Goal: Information Seeking & Learning: Learn about a topic

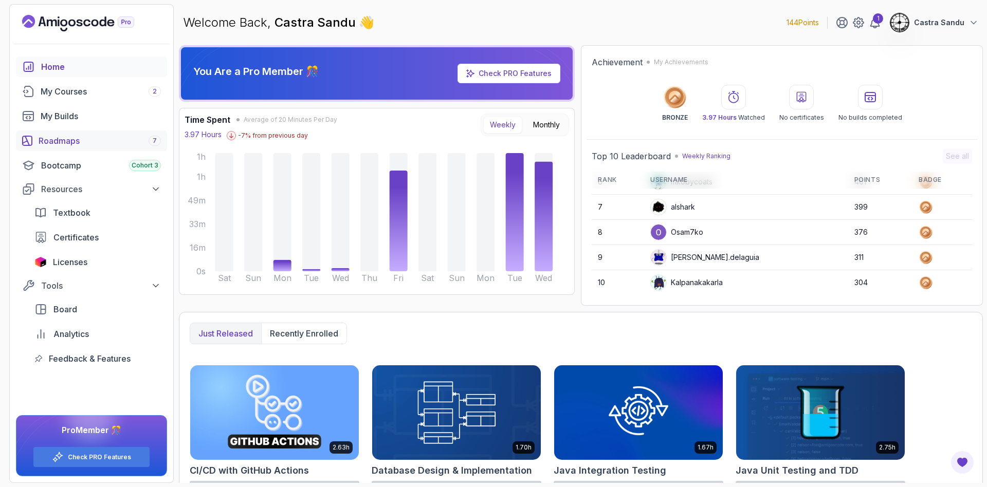
click at [85, 135] on div "Roadmaps 7" at bounding box center [100, 141] width 122 height 12
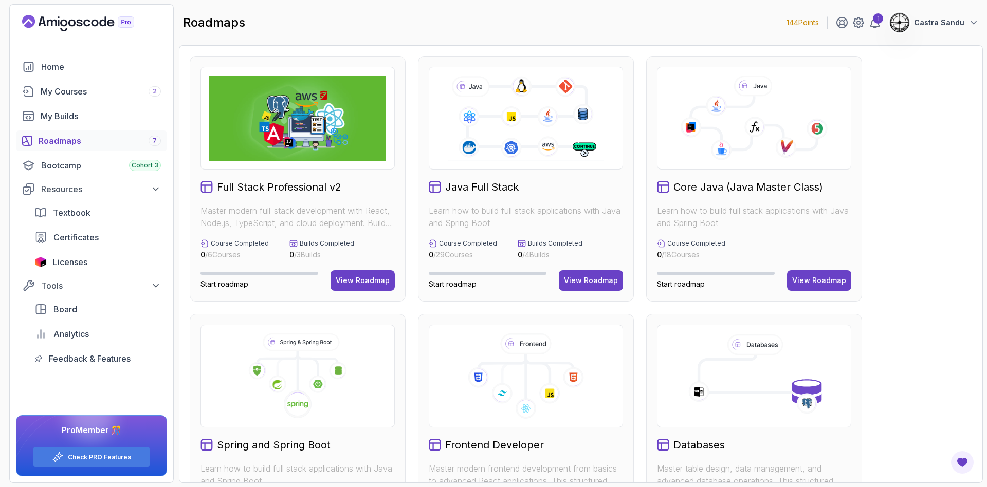
click at [496, 100] on icon at bounding box center [525, 118] width 159 height 88
click at [597, 294] on div "Java Full Stack Learn how to build full stack applications with Java and Spring…" at bounding box center [526, 179] width 216 height 246
click at [600, 282] on div "View Roadmap" at bounding box center [591, 281] width 54 height 10
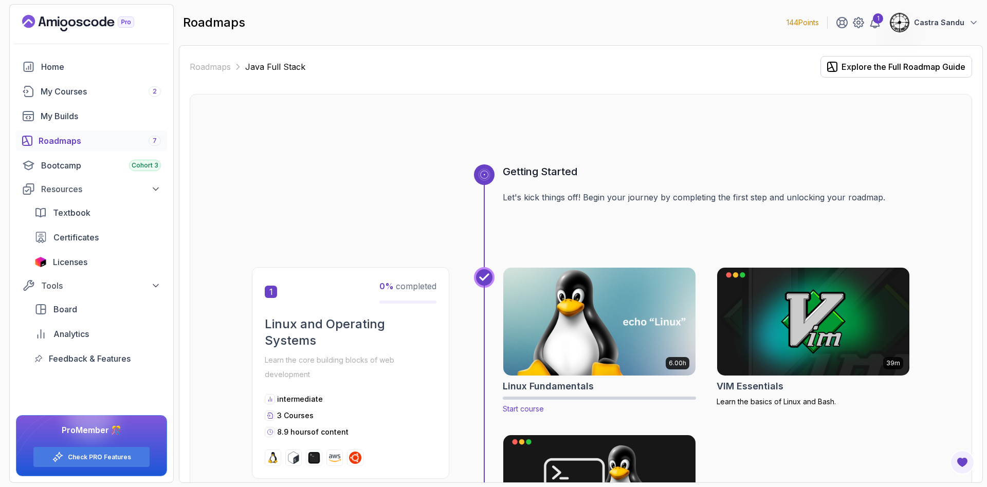
click at [543, 326] on img at bounding box center [600, 321] width 202 height 113
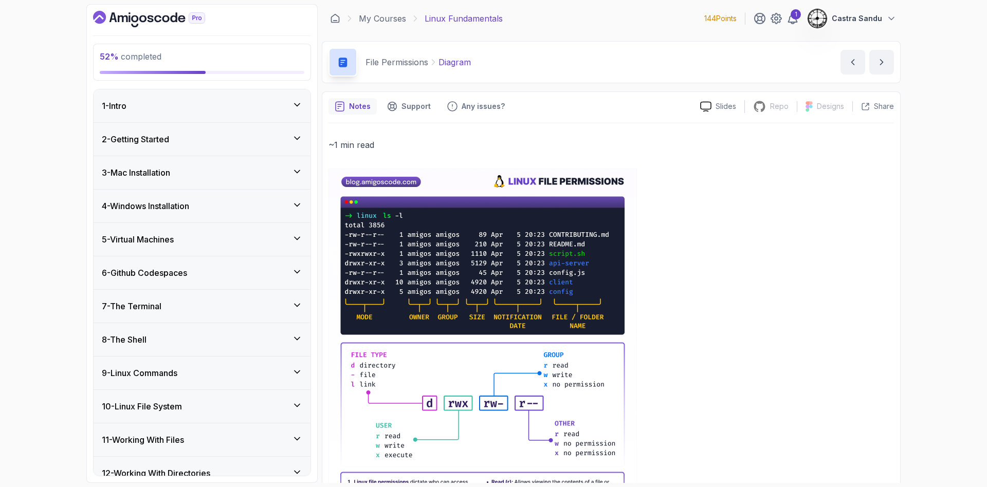
click at [133, 369] on h3 "9 - Linux Commands" at bounding box center [140, 373] width 76 height 12
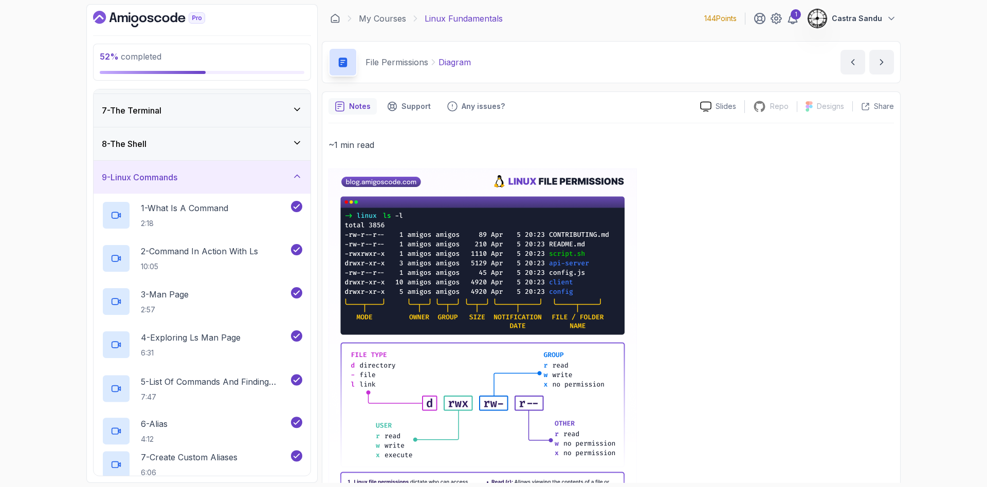
scroll to position [463, 0]
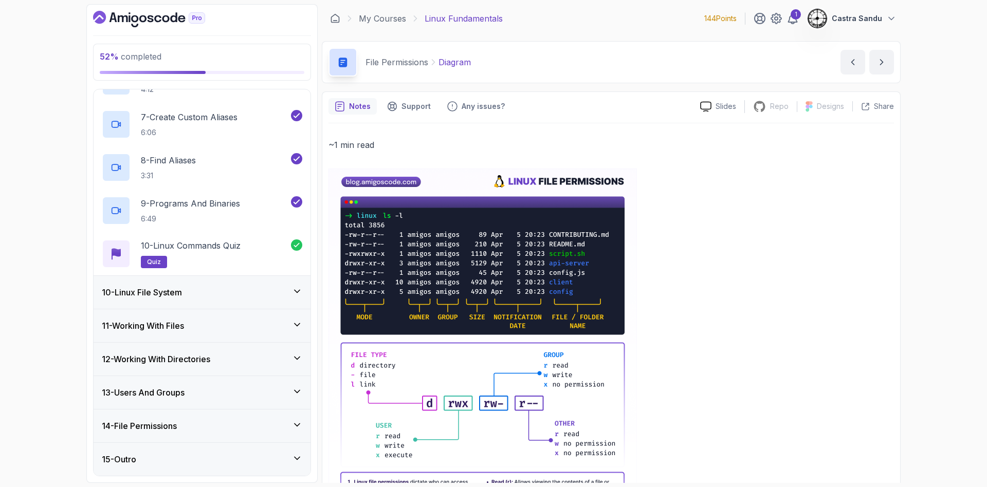
click at [126, 289] on h3 "10 - Linux File System" at bounding box center [142, 292] width 80 height 12
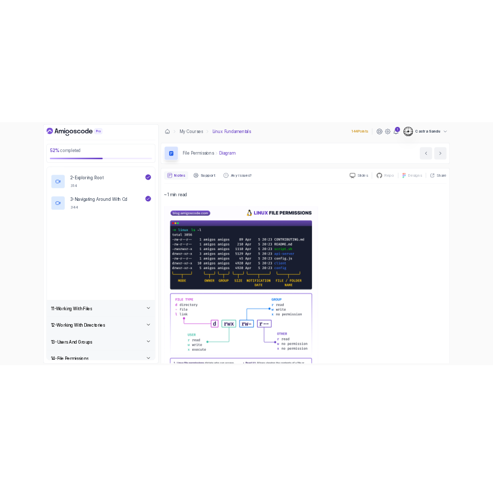
scroll to position [416, 0]
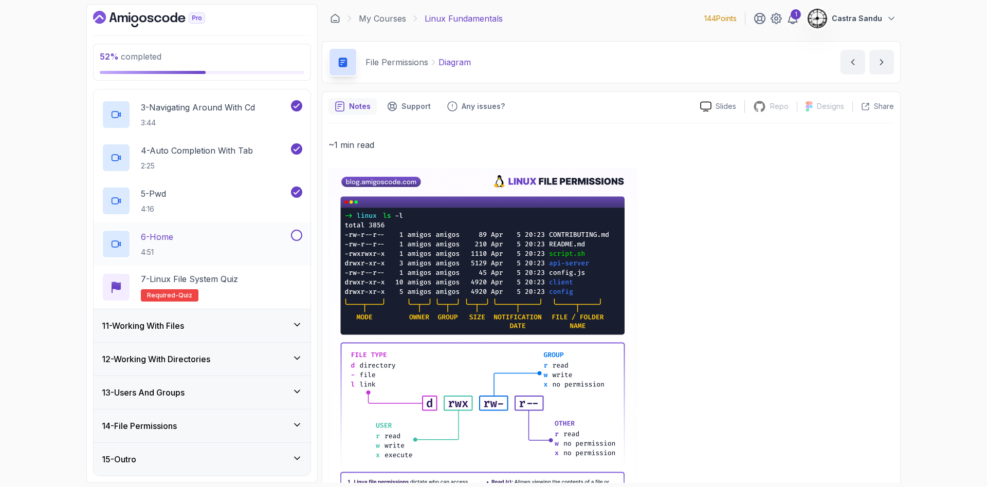
click at [215, 252] on div "6 - Home 4:51" at bounding box center [195, 244] width 187 height 29
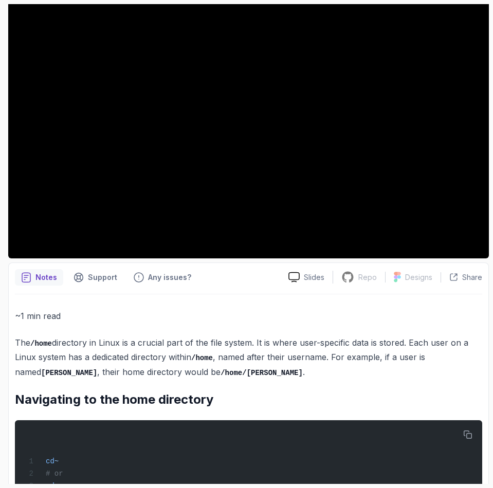
scroll to position [208, 0]
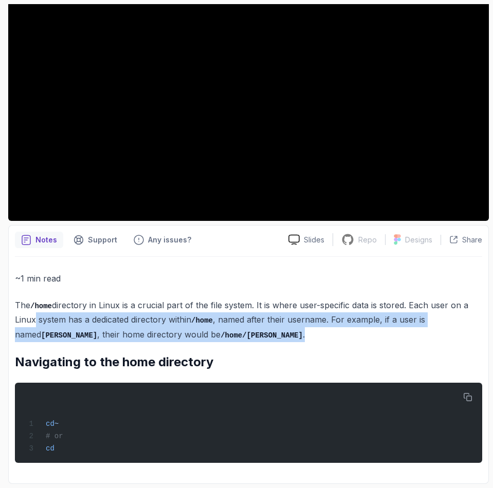
drag, startPoint x: 31, startPoint y: 319, endPoint x: 208, endPoint y: 333, distance: 176.9
click at [208, 333] on p "The /home directory in Linux is a crucial part of the file system. It is where …" at bounding box center [248, 320] width 467 height 44
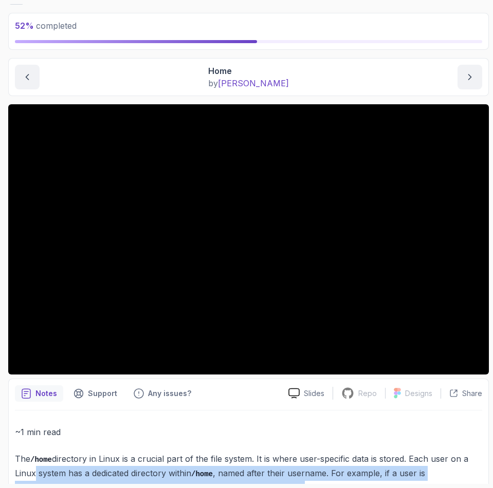
scroll to position [0, 0]
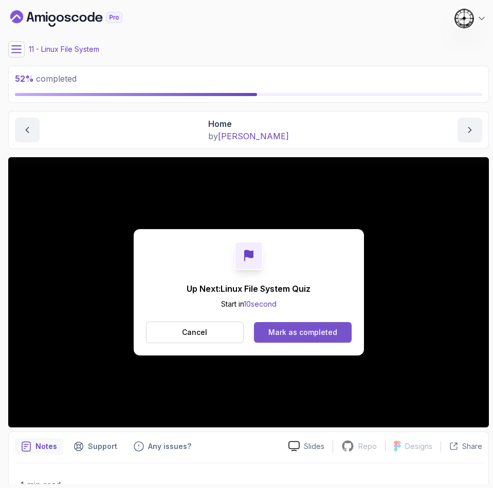
click at [288, 339] on button "Mark as completed" at bounding box center [302, 332] width 97 height 21
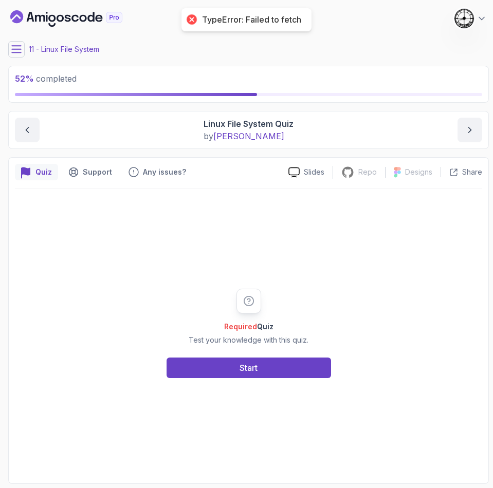
drag, startPoint x: 202, startPoint y: 363, endPoint x: 202, endPoint y: 356, distance: 7.2
click at [202, 356] on div "Required Quiz Test your knowledge with this quiz. Start" at bounding box center [248, 333] width 197 height 89
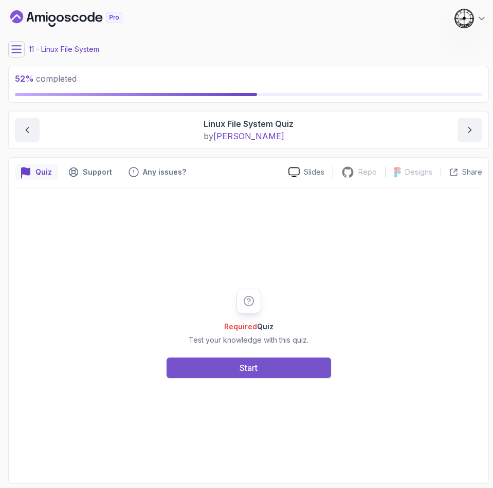
click at [228, 370] on button "Start" at bounding box center [249, 368] width 165 height 21
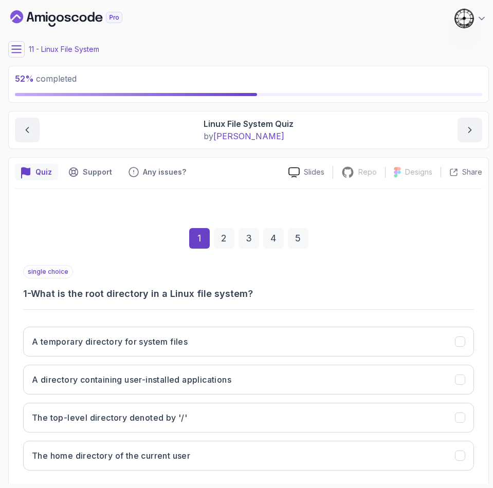
scroll to position [53, 0]
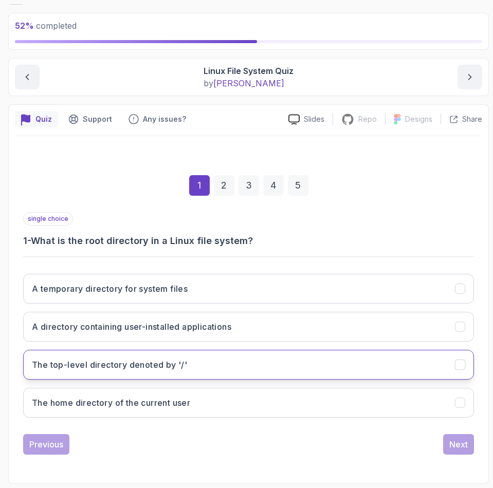
click at [150, 360] on h3 "The top-level directory denoted by '/'" at bounding box center [109, 365] width 155 height 12
click at [468, 439] on button "Next" at bounding box center [458, 444] width 31 height 21
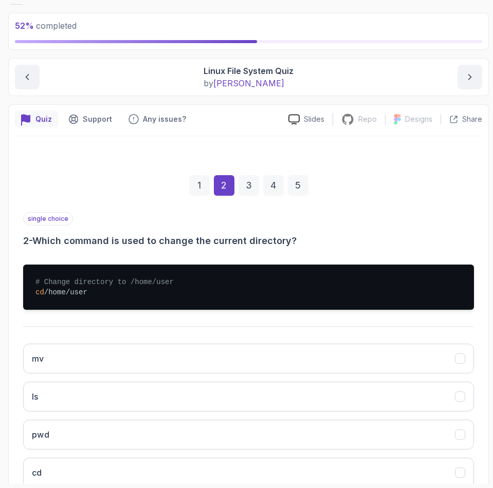
click at [143, 284] on span "# Change directory to /home/user" at bounding box center [104, 282] width 138 height 8
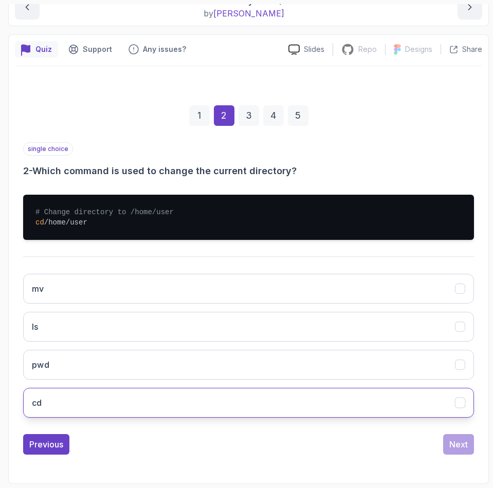
click at [49, 414] on button "cd" at bounding box center [248, 403] width 451 height 30
click at [457, 449] on div "Next" at bounding box center [458, 445] width 19 height 12
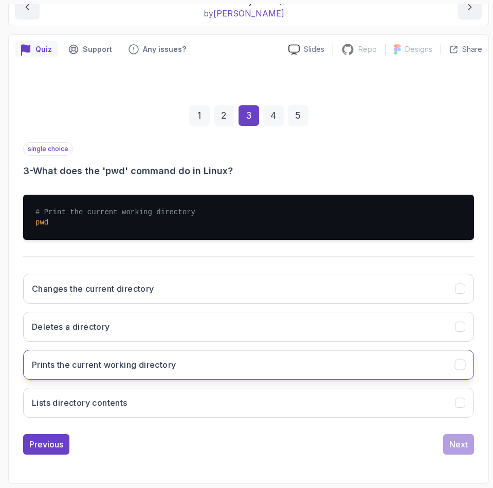
click at [77, 363] on h3 "Prints the current working directory" at bounding box center [104, 365] width 144 height 12
drag, startPoint x: 455, startPoint y: 459, endPoint x: 455, endPoint y: 450, distance: 9.3
click at [455, 453] on div "1 2 3 4 5 single choice 3 - What does the 'pwd' command do in Linux? # Print th…" at bounding box center [248, 272] width 467 height 382
click at [458, 442] on div "Next" at bounding box center [458, 445] width 19 height 12
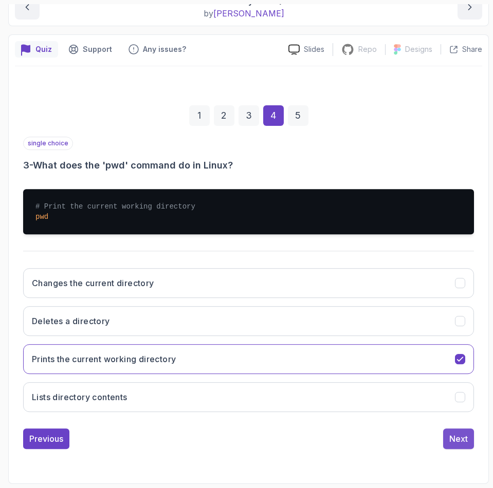
scroll to position [53, 0]
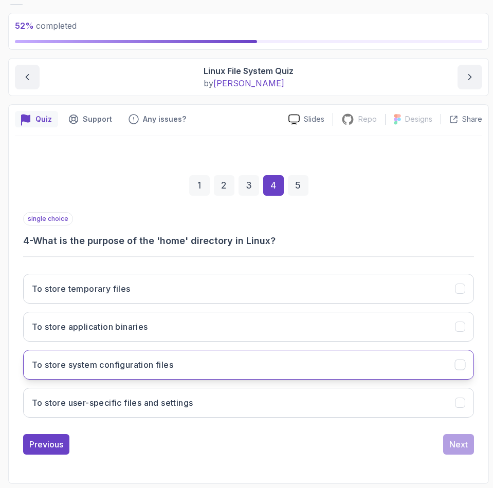
click at [85, 372] on button "To store system configuration files" at bounding box center [248, 365] width 451 height 30
click at [460, 440] on div "Next" at bounding box center [458, 445] width 19 height 12
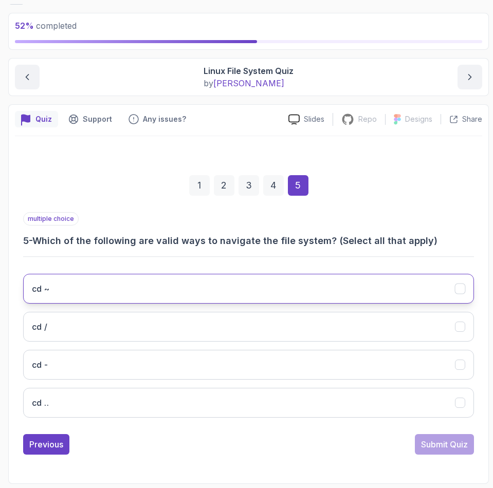
click at [85, 287] on button "cd ~" at bounding box center [248, 289] width 451 height 30
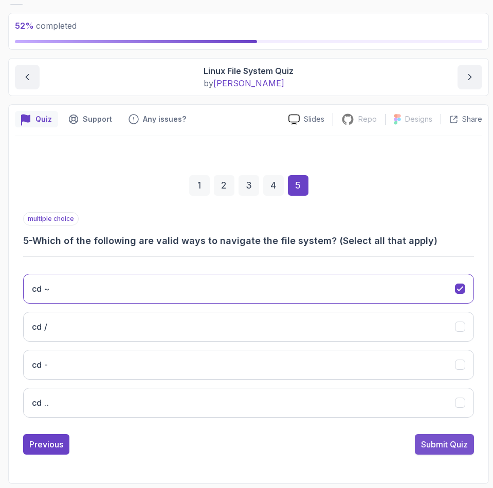
click at [431, 445] on div "Submit Quiz" at bounding box center [444, 445] width 47 height 12
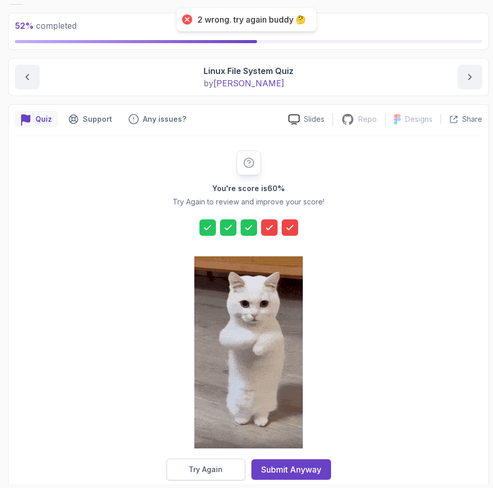
click at [208, 469] on div "Try Again" at bounding box center [206, 470] width 34 height 10
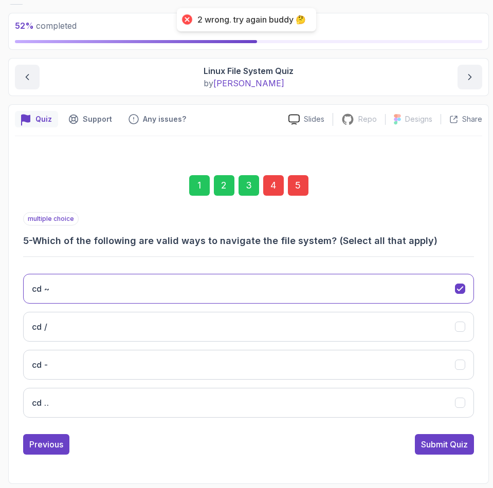
click at [281, 175] on div "4" at bounding box center [273, 185] width 21 height 21
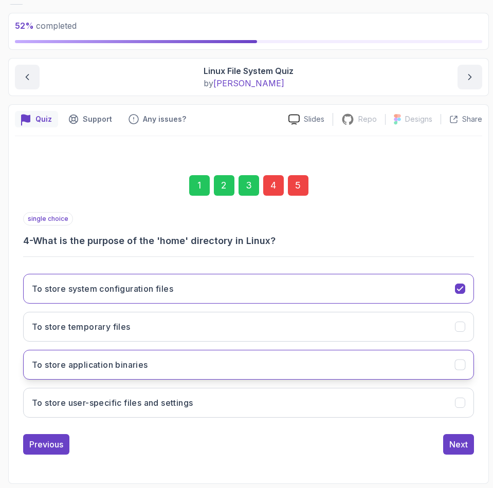
click at [160, 362] on button "To store application binaries" at bounding box center [248, 365] width 451 height 30
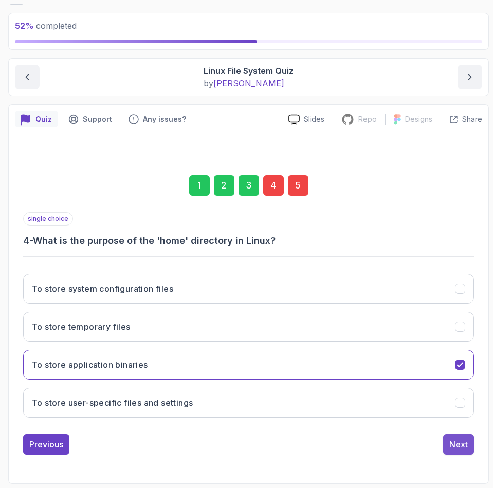
click at [446, 452] on button "Next" at bounding box center [458, 444] width 31 height 21
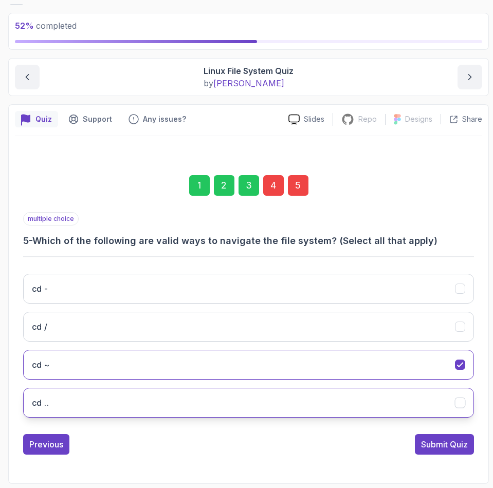
click at [82, 400] on button "cd .." at bounding box center [248, 403] width 451 height 30
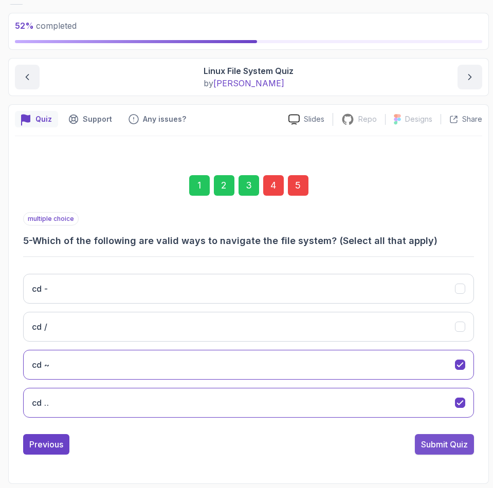
click at [440, 448] on div "Submit Quiz" at bounding box center [444, 445] width 47 height 12
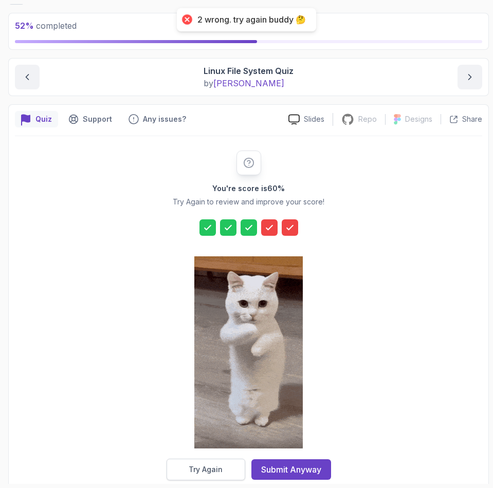
click at [217, 465] on div "Try Again" at bounding box center [206, 470] width 34 height 10
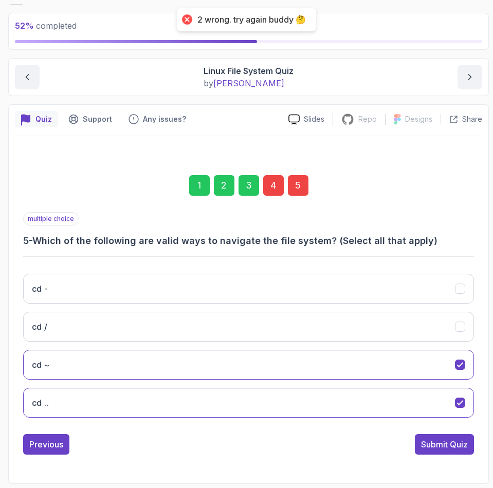
click at [298, 185] on div "5" at bounding box center [298, 185] width 21 height 21
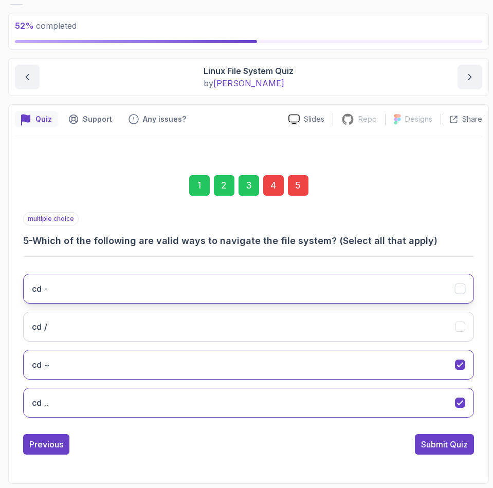
click at [121, 298] on button "cd -" at bounding box center [248, 289] width 451 height 30
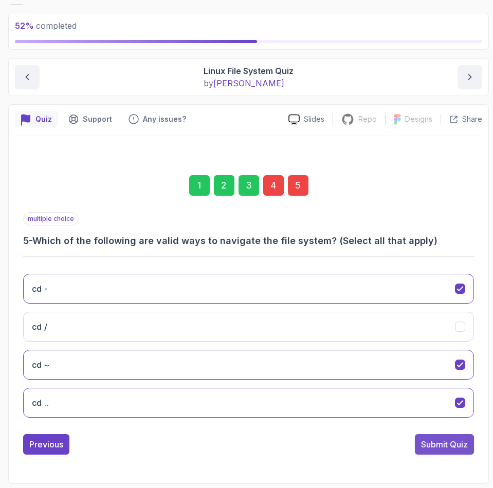
click at [440, 444] on div "Submit Quiz" at bounding box center [444, 445] width 47 height 12
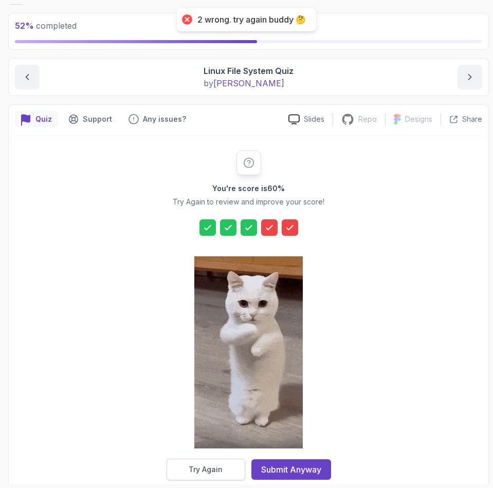
click at [196, 475] on button "Try Again" at bounding box center [206, 470] width 79 height 22
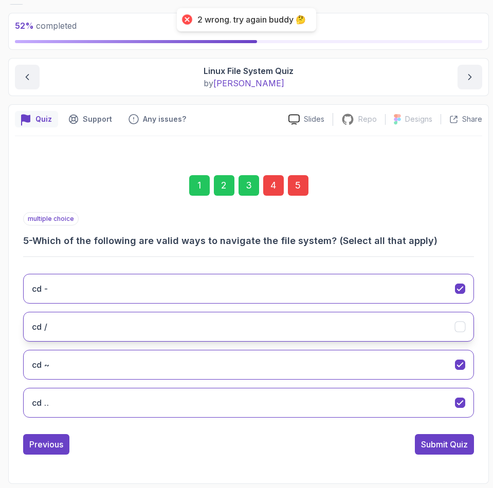
click at [86, 320] on button "cd /" at bounding box center [248, 327] width 451 height 30
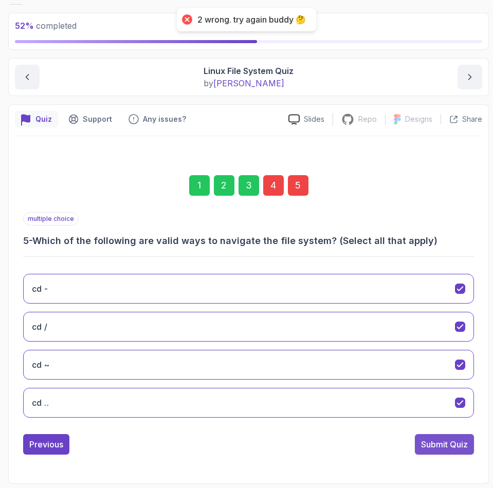
click at [447, 446] on div "Submit Quiz" at bounding box center [444, 445] width 47 height 12
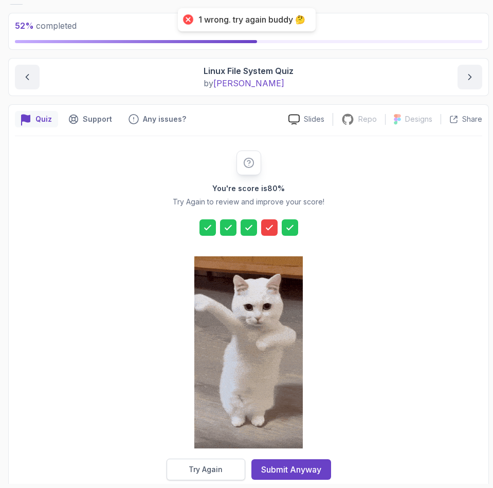
click at [214, 468] on div "Try Again" at bounding box center [206, 470] width 34 height 10
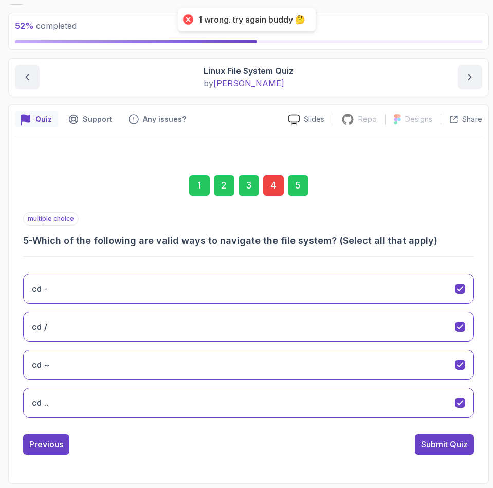
click at [273, 184] on div "4" at bounding box center [273, 185] width 21 height 21
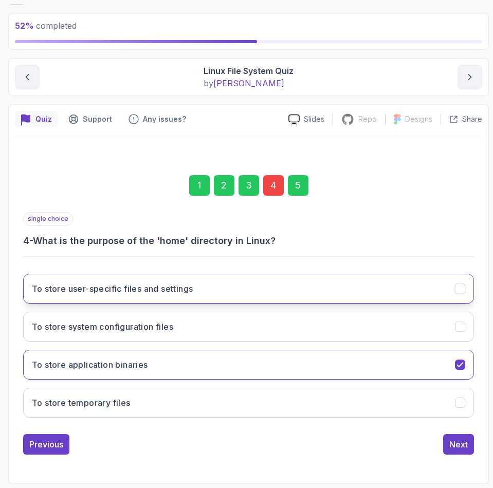
click at [59, 278] on button "To store user-specific files and settings" at bounding box center [248, 289] width 451 height 30
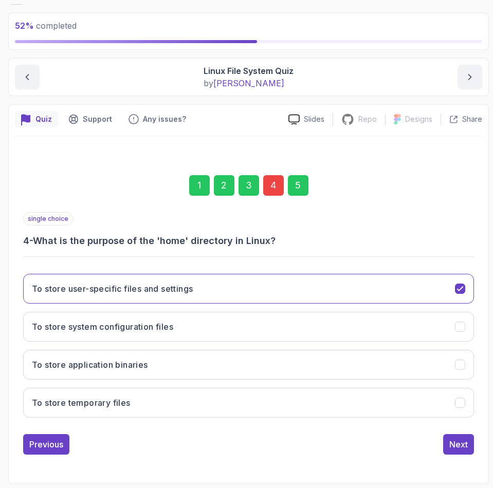
click at [461, 455] on div "1 2 3 4 5 single choice 4 - What is the purpose of the 'home' directory in Linu…" at bounding box center [248, 307] width 467 height 313
click at [450, 433] on div "single choice 4 - What is the purpose of the 'home' directory in Linux? To stor…" at bounding box center [248, 333] width 451 height 243
click at [452, 441] on div "Next" at bounding box center [458, 445] width 19 height 12
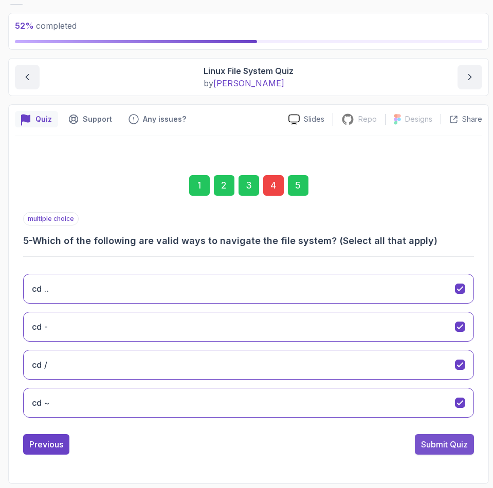
click at [446, 443] on div "Submit Quiz" at bounding box center [444, 445] width 47 height 12
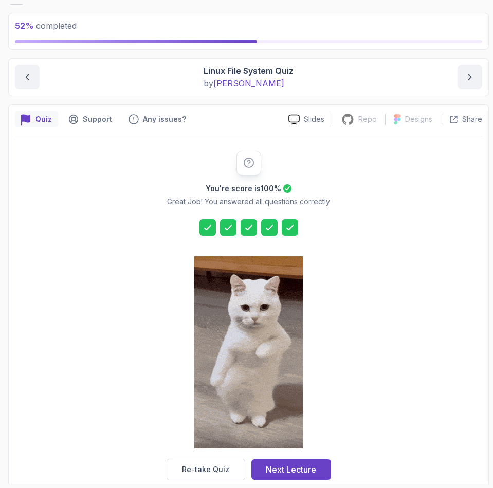
click at [302, 460] on button "Next Lecture" at bounding box center [291, 470] width 80 height 21
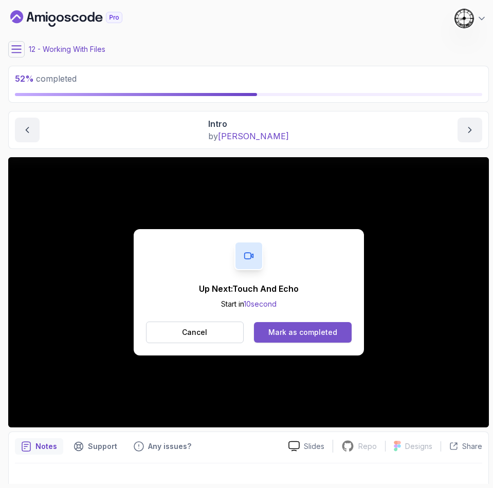
click at [293, 337] on div "Mark as completed" at bounding box center [302, 332] width 69 height 10
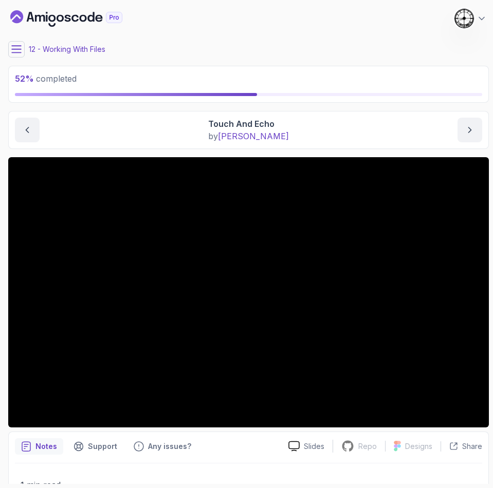
scroll to position [77, 0]
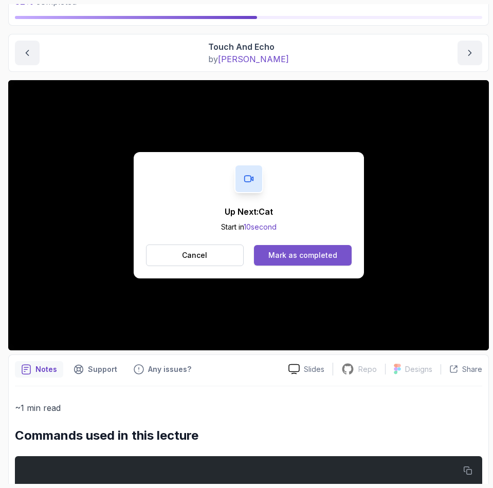
click at [303, 258] on div "Mark as completed" at bounding box center [302, 255] width 69 height 10
click at [305, 252] on div "Mark as completed" at bounding box center [302, 255] width 69 height 10
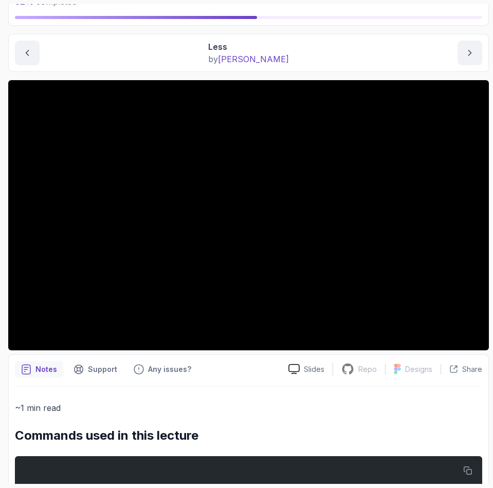
click at [104, 400] on div "~1 min read Commands used in this lecture less filename" at bounding box center [248, 457] width 467 height 140
click at [166, 401] on p "~1 min read" at bounding box center [248, 408] width 467 height 14
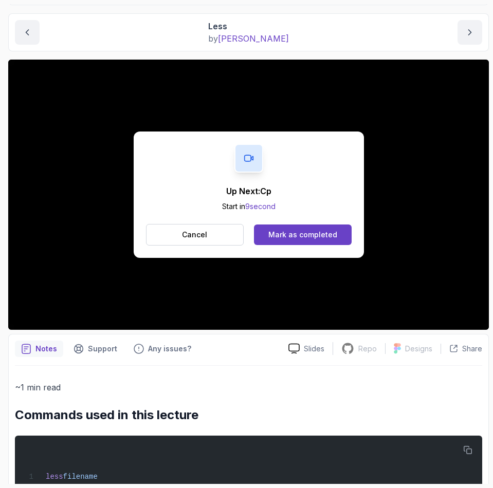
scroll to position [96, 0]
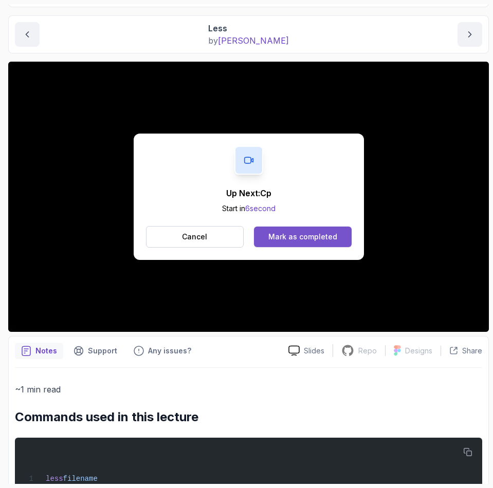
click at [312, 231] on button "Mark as completed" at bounding box center [302, 237] width 97 height 21
click at [311, 239] on div "Mark as completed" at bounding box center [302, 237] width 69 height 10
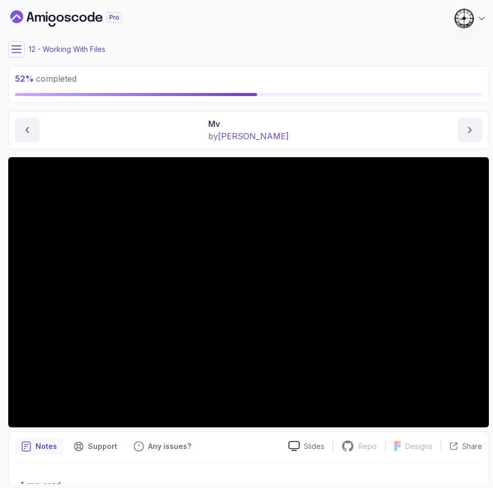
click at [20, 42] on button at bounding box center [16, 49] width 16 height 16
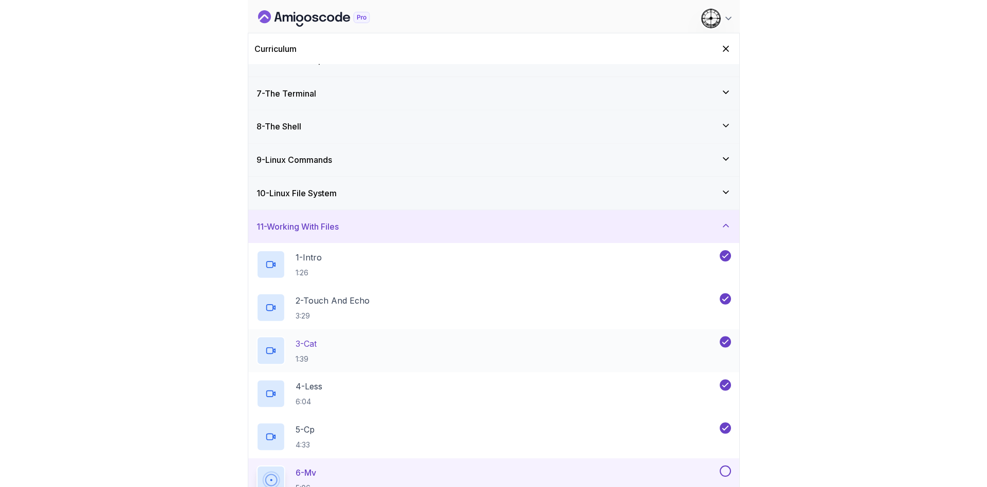
scroll to position [154, 0]
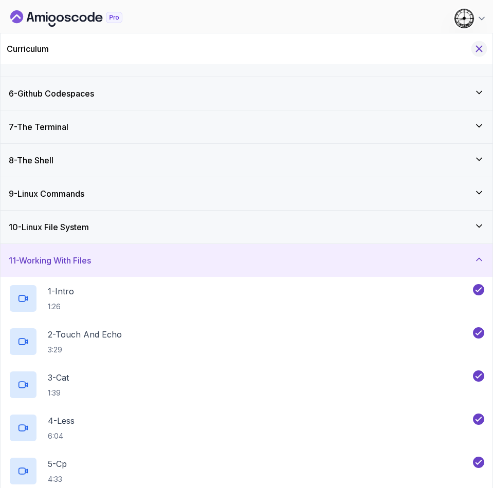
click at [479, 47] on icon "Hide Curriculum for mobile" at bounding box center [478, 48] width 11 height 11
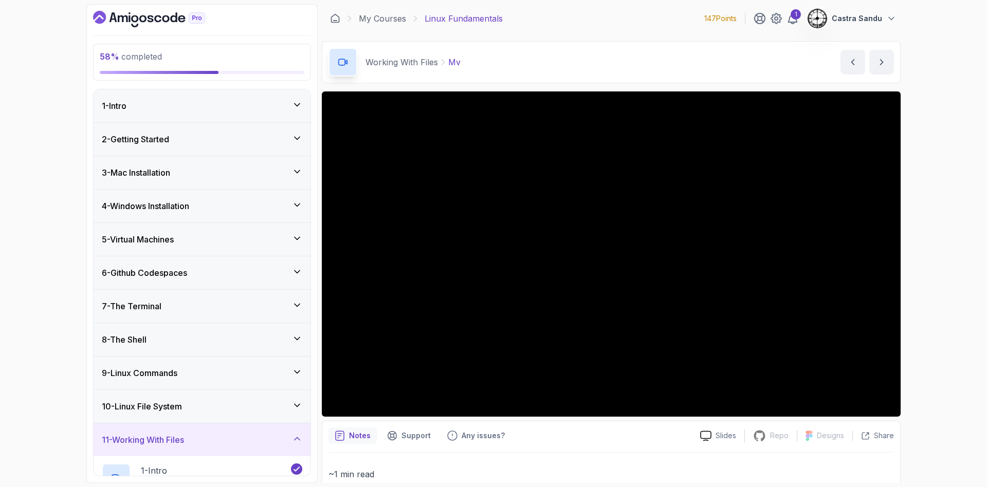
click at [127, 20] on icon "Dashboard" at bounding box center [123, 18] width 10 height 7
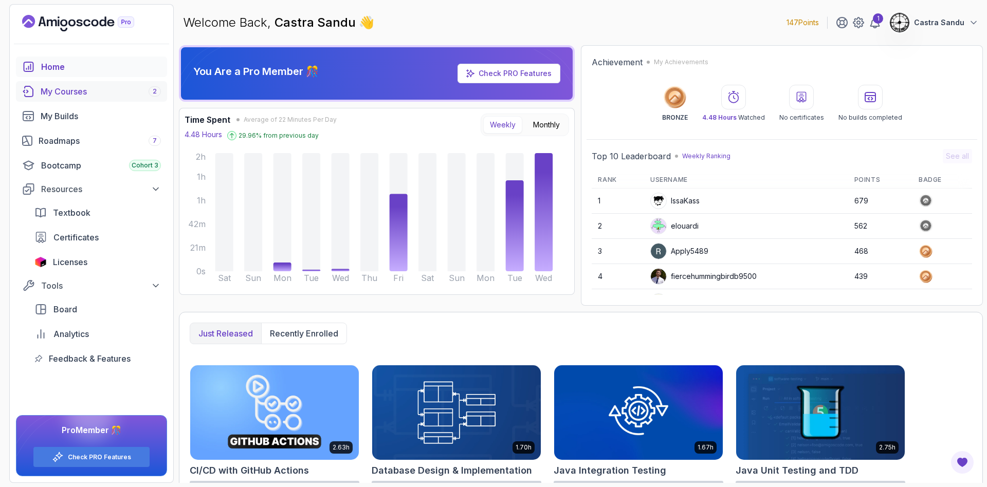
click at [66, 89] on div "My Courses 2" at bounding box center [101, 91] width 120 height 12
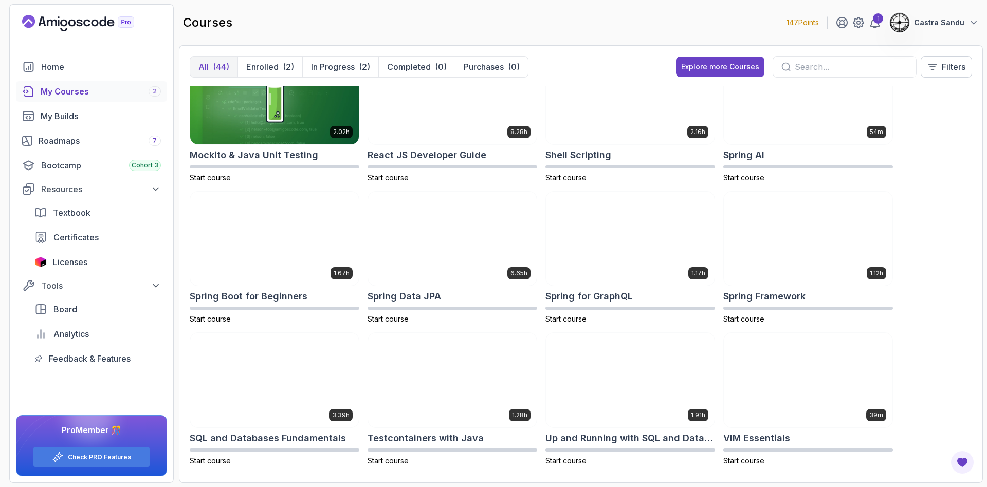
scroll to position [1176, 0]
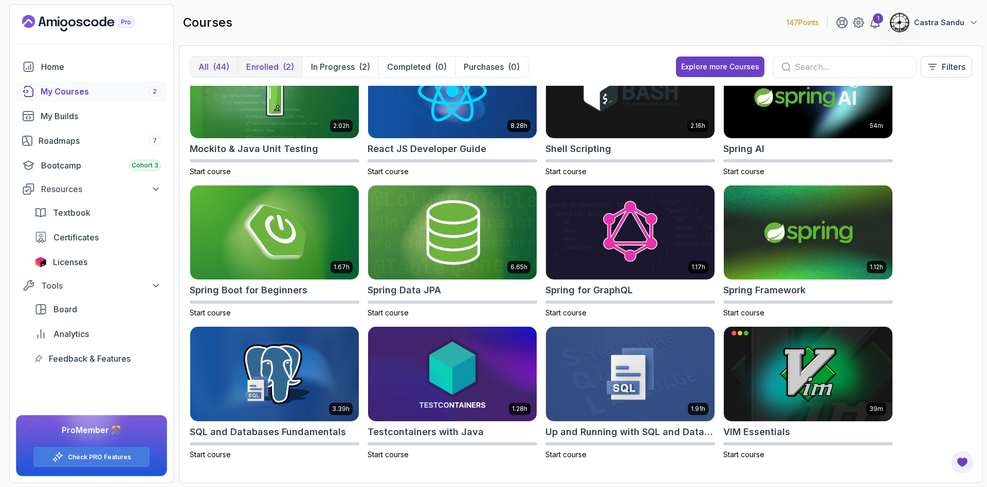
click at [270, 66] on p "Enrolled" at bounding box center [262, 67] width 32 height 12
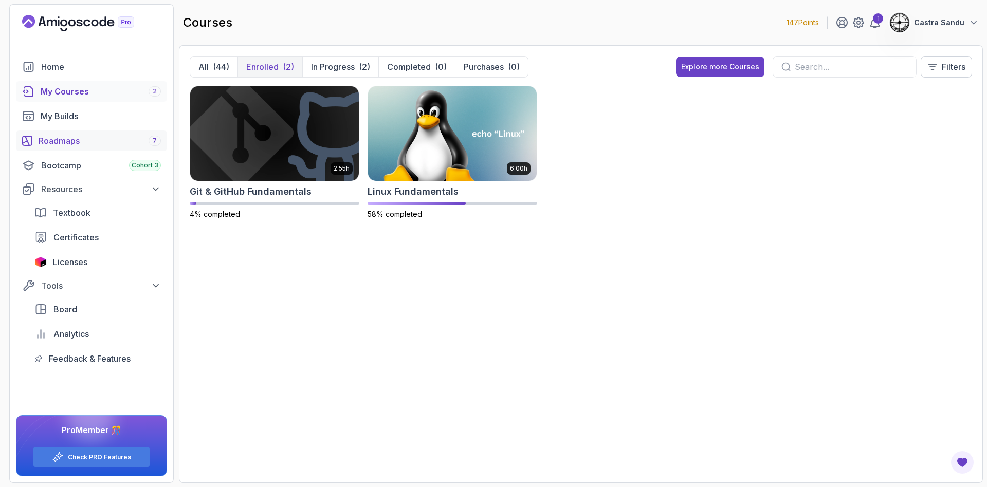
click at [68, 145] on div "Roadmaps 7" at bounding box center [100, 141] width 122 height 12
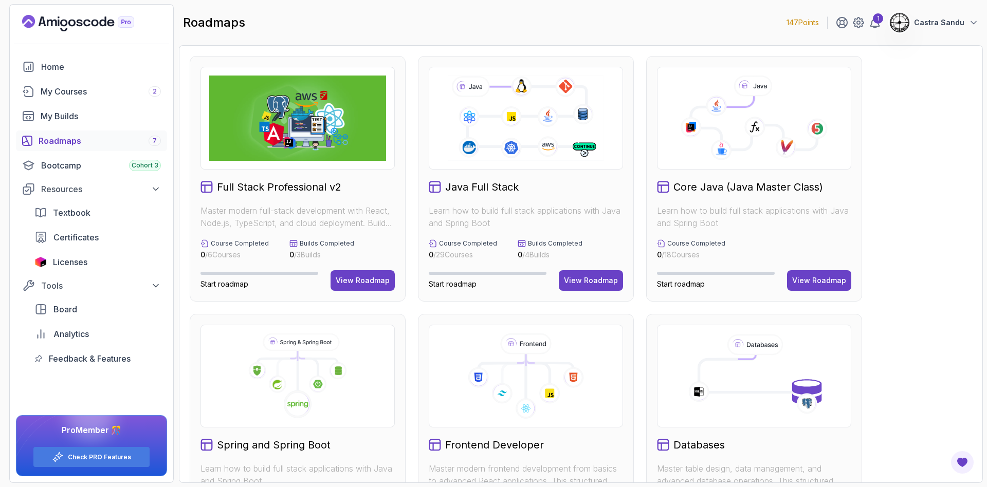
click at [497, 127] on icon at bounding box center [525, 118] width 159 height 88
click at [520, 132] on icon at bounding box center [525, 118] width 159 height 88
click at [614, 279] on div "View Roadmap" at bounding box center [591, 281] width 54 height 10
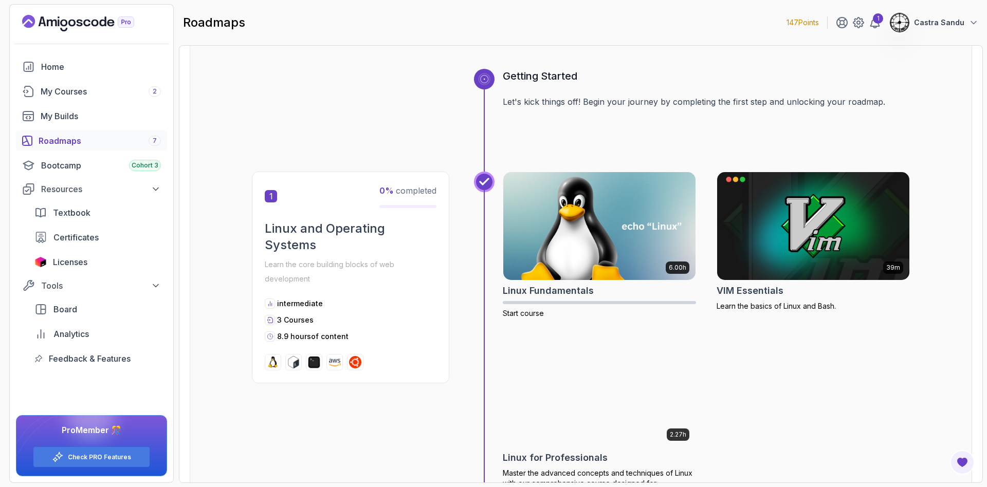
scroll to position [77, 0]
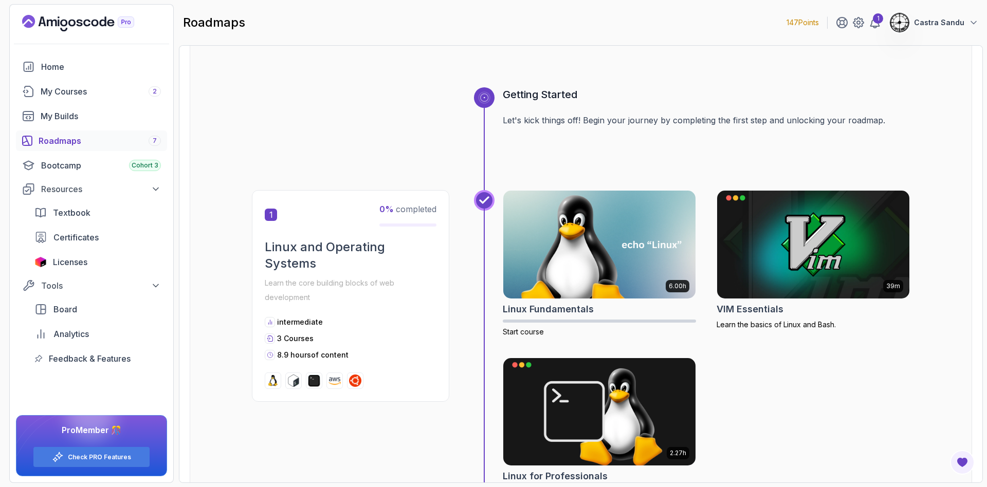
click at [375, 111] on div "Getting Started Let's kick things off! Begin your journey by completing the fir…" at bounding box center [581, 138] width 658 height 103
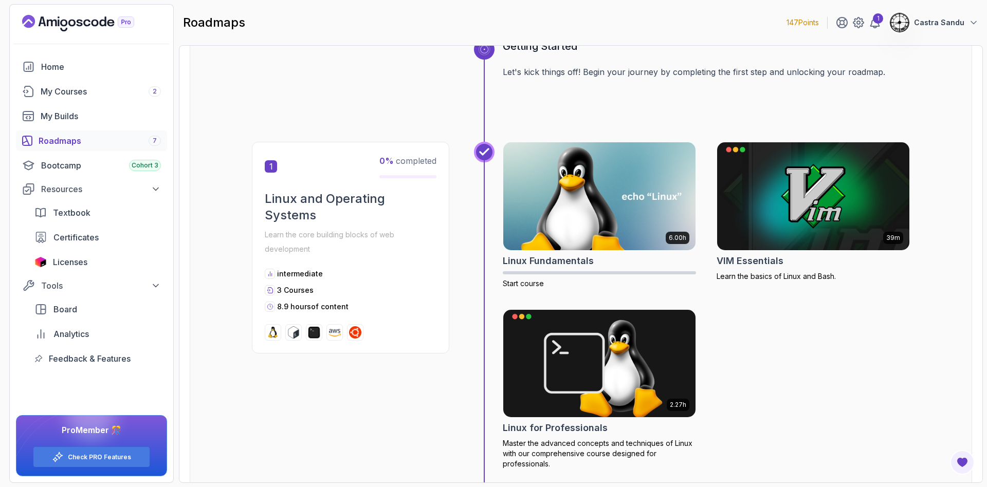
scroll to position [0, 0]
